Goal: Entertainment & Leisure: Browse casually

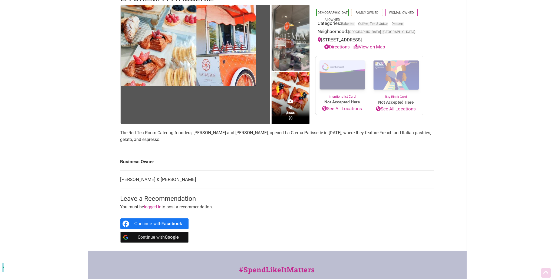
scroll to position [54, 0]
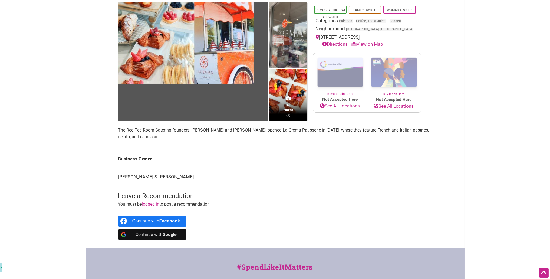
click at [287, 105] on span "All photos (3)" at bounding box center [288, 109] width 10 height 15
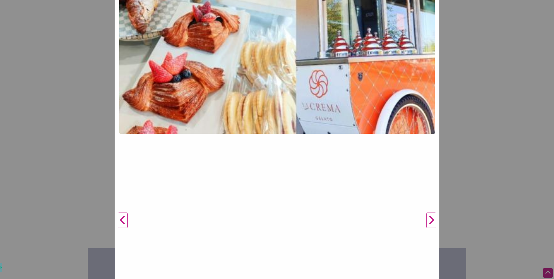
scroll to position [189, 0]
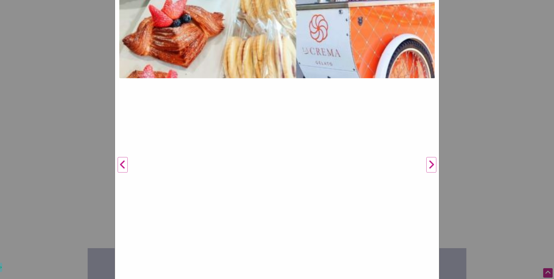
click at [431, 166] on button "Next" at bounding box center [431, 165] width 15 height 552
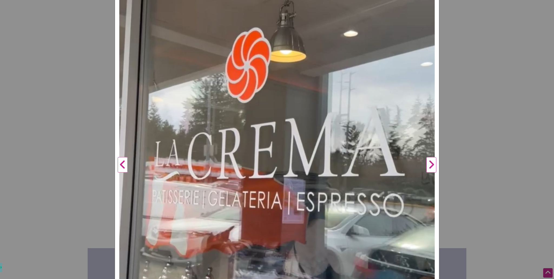
click at [431, 166] on button "Next" at bounding box center [431, 165] width 15 height 552
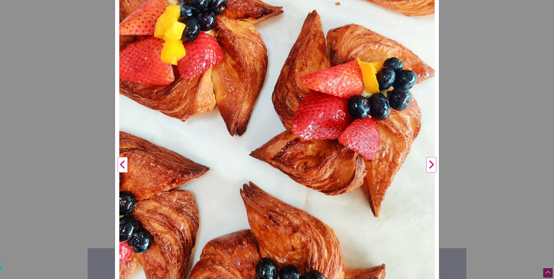
click at [431, 166] on button "Next" at bounding box center [431, 165] width 15 height 552
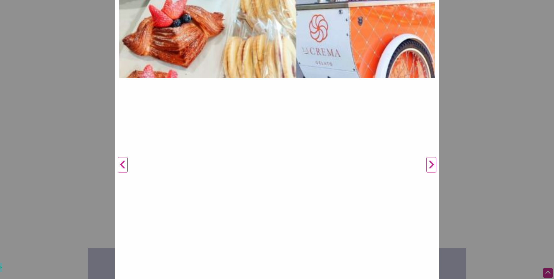
click at [431, 166] on button "Next" at bounding box center [431, 165] width 15 height 552
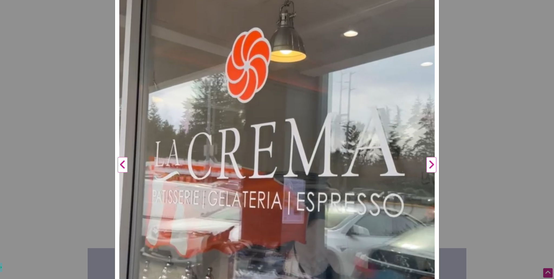
click at [431, 166] on button "Next" at bounding box center [431, 165] width 15 height 552
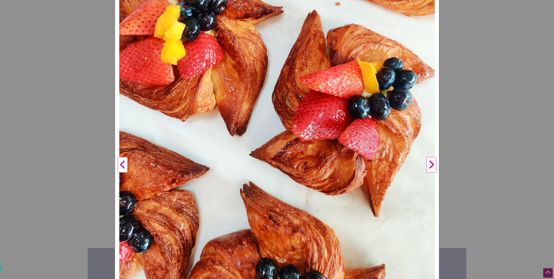
click at [431, 166] on button "Next" at bounding box center [431, 165] width 15 height 552
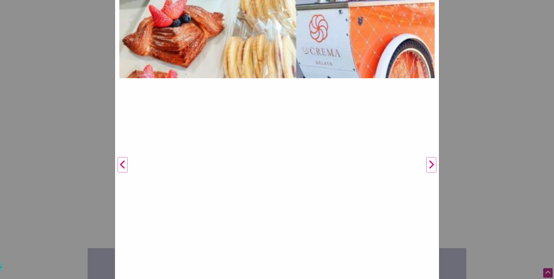
click at [431, 166] on button "Next" at bounding box center [431, 165] width 15 height 552
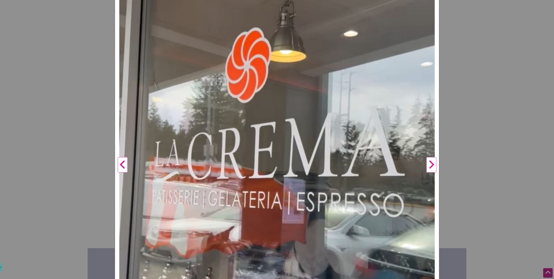
click at [431, 166] on button "Next" at bounding box center [431, 165] width 15 height 552
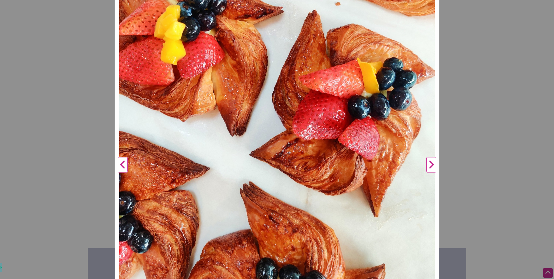
click at [431, 166] on button "Next" at bounding box center [431, 165] width 15 height 552
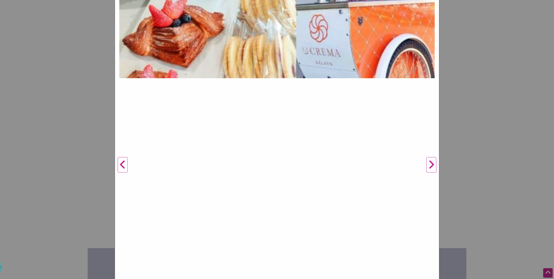
click at [431, 166] on button "Next" at bounding box center [431, 165] width 15 height 552
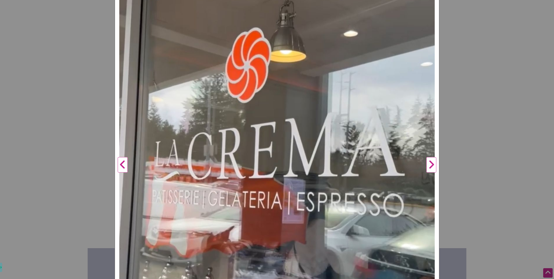
click at [431, 166] on button "Next" at bounding box center [431, 165] width 15 height 552
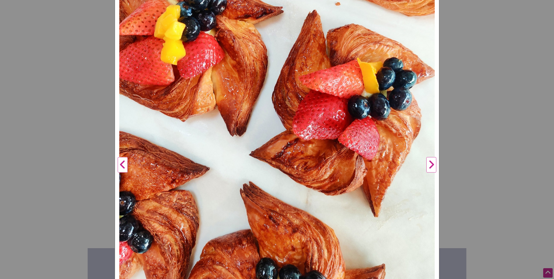
click at [431, 166] on button "Next" at bounding box center [431, 165] width 15 height 552
